Goal: Task Accomplishment & Management: Manage account settings

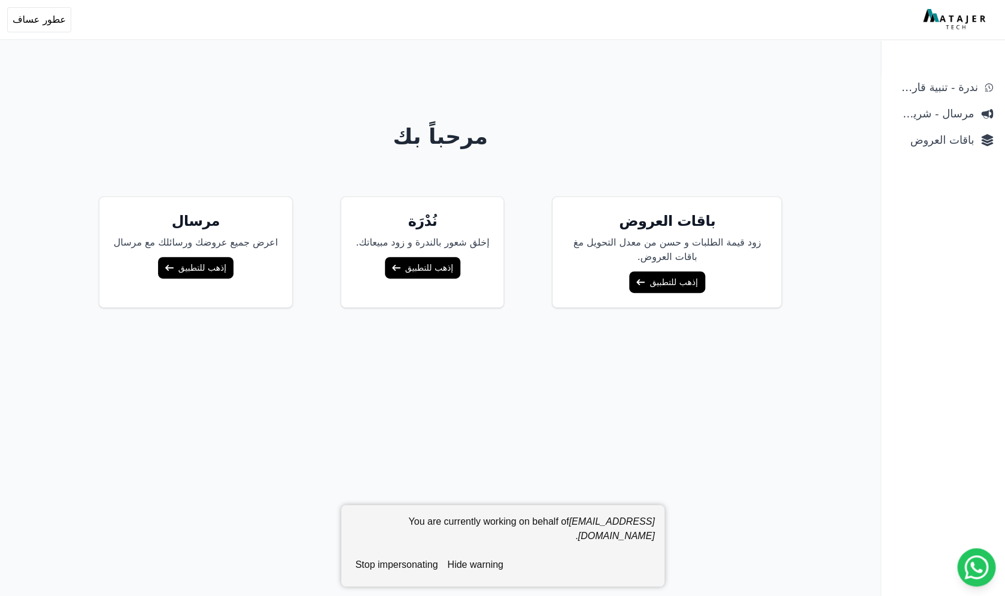
click at [946, 139] on span "باقات العروض" at bounding box center [933, 140] width 81 height 17
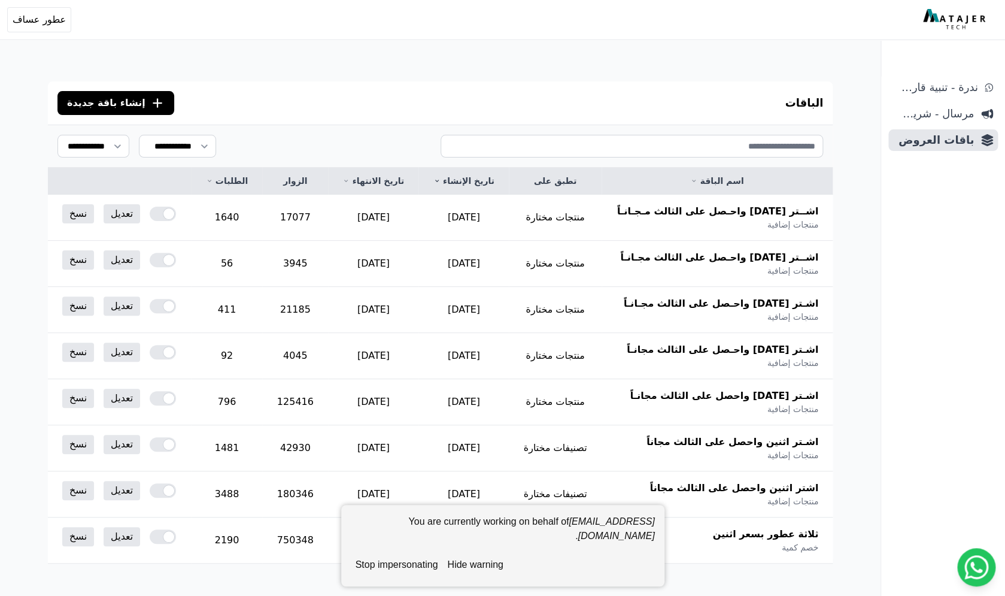
scroll to position [89, 0]
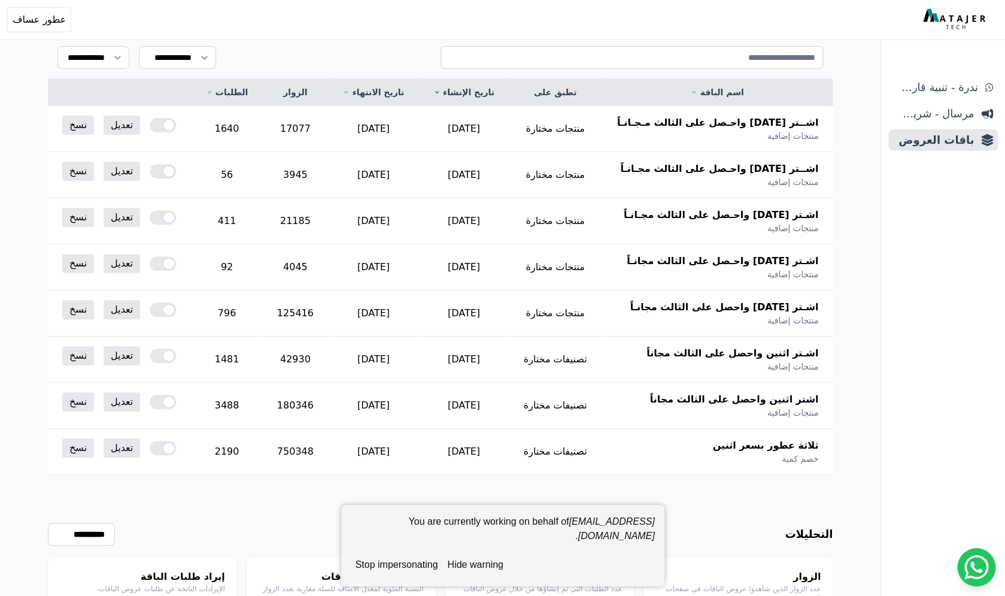
click at [475, 562] on button "hide warning" at bounding box center [474, 564] width 65 height 24
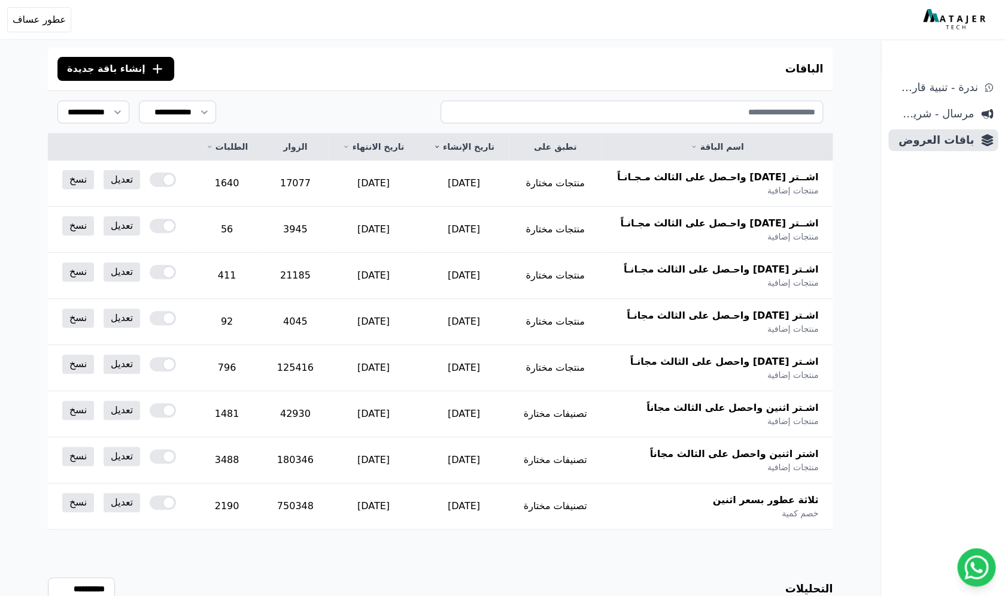
scroll to position [35, 0]
click at [127, 500] on link "تعديل" at bounding box center [122, 500] width 37 height 19
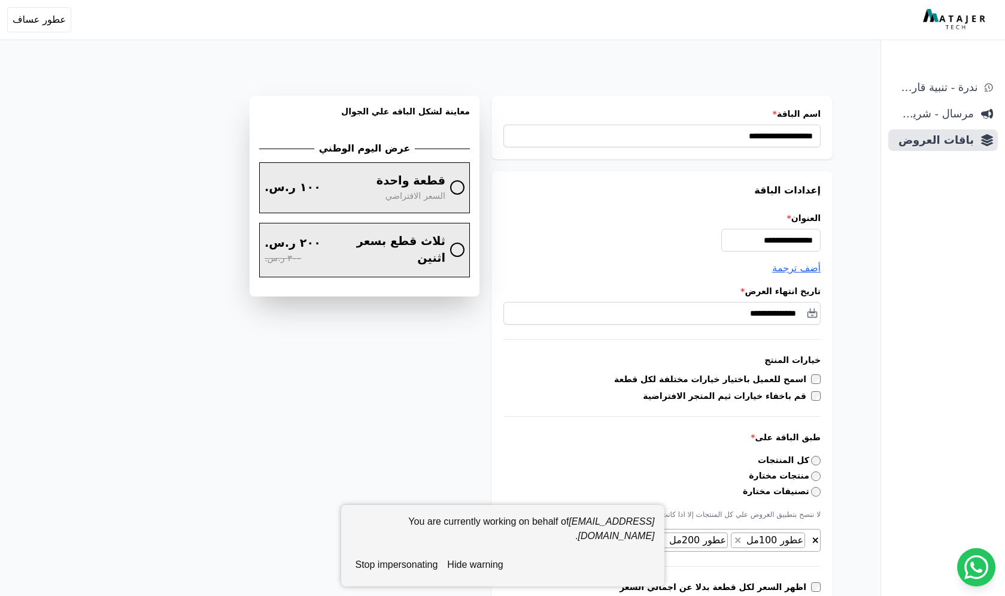
select select "*********"
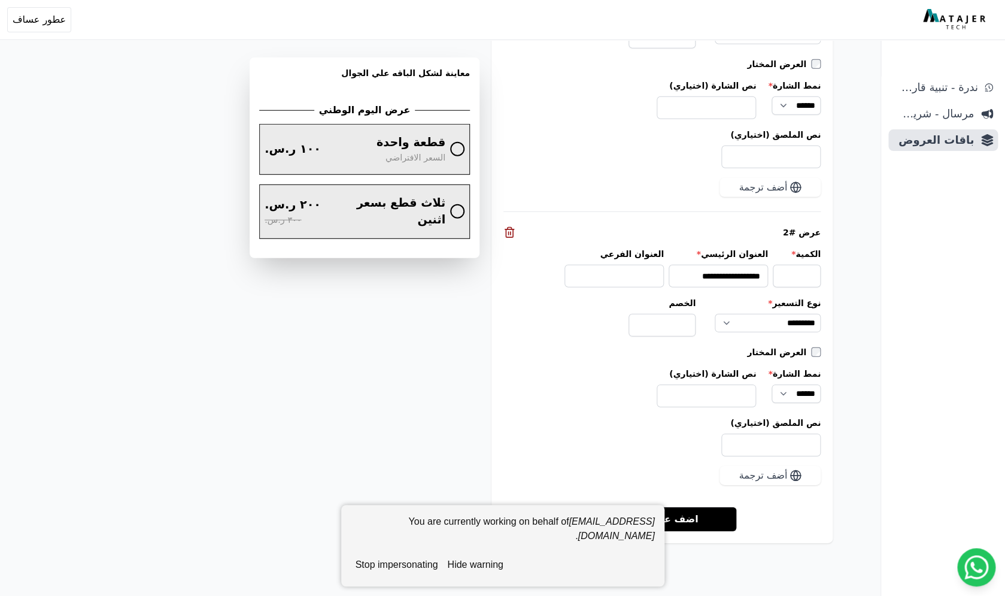
scroll to position [1429, 0]
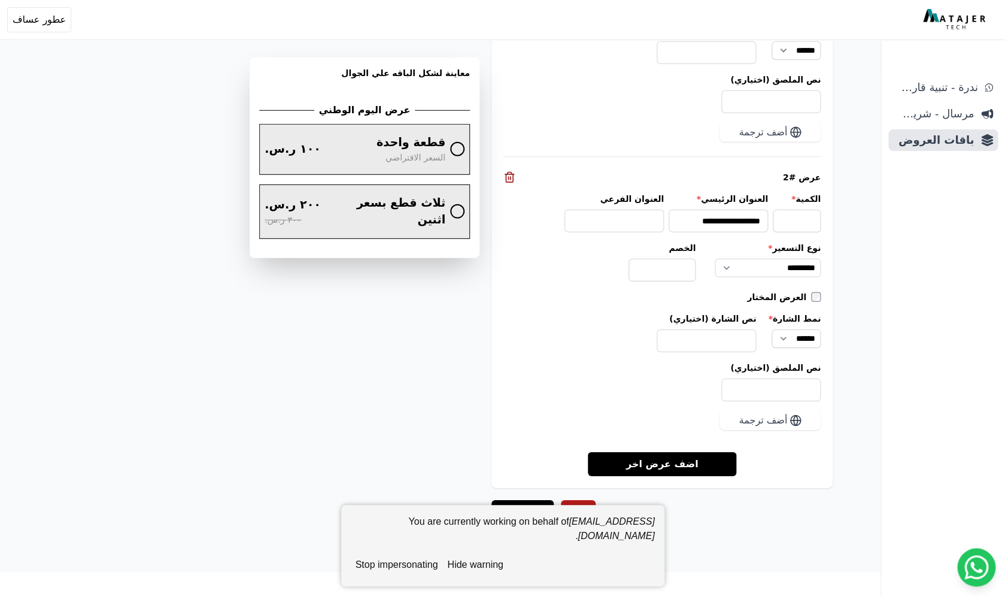
click at [493, 560] on button "hide warning" at bounding box center [474, 564] width 65 height 24
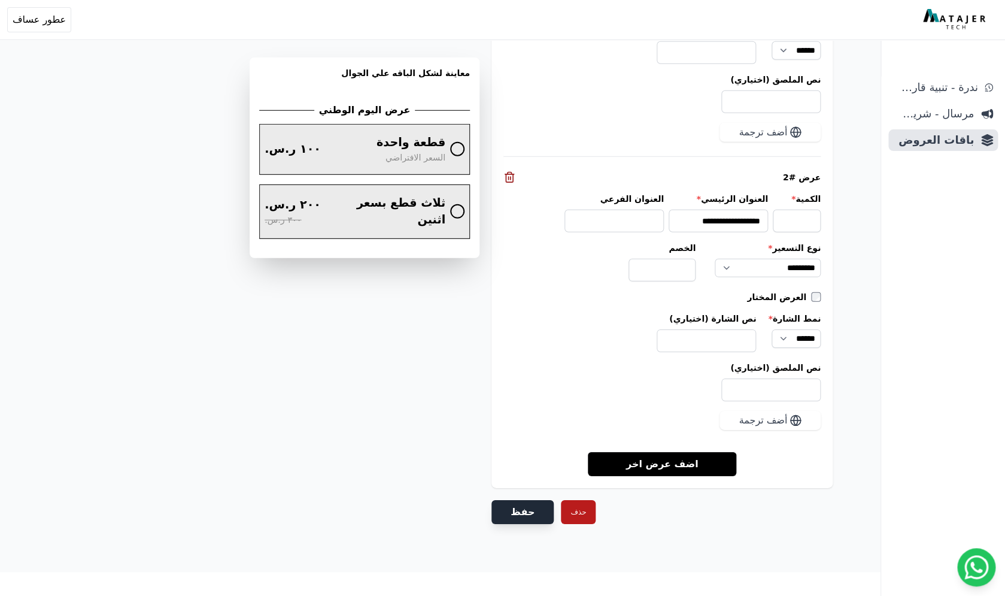
click at [515, 509] on button "حفظ" at bounding box center [522, 512] width 62 height 24
